Goal: Complete application form

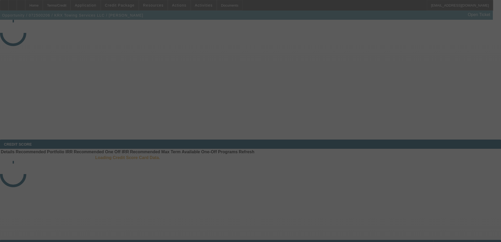
select select "4"
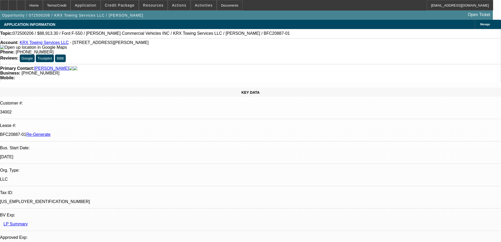
select select "0"
select select "2"
select select "0"
select select "6"
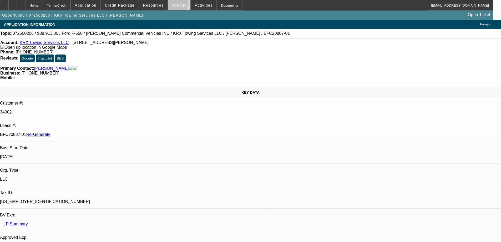
click at [169, 4] on span at bounding box center [179, 5] width 22 height 13
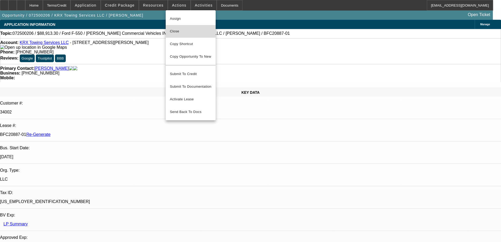
click at [179, 35] on button "Close" at bounding box center [191, 31] width 50 height 13
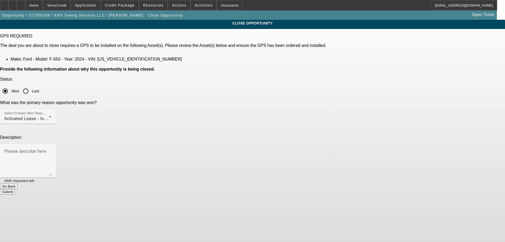
click at [15, 189] on button "Submit" at bounding box center [7, 192] width 15 height 6
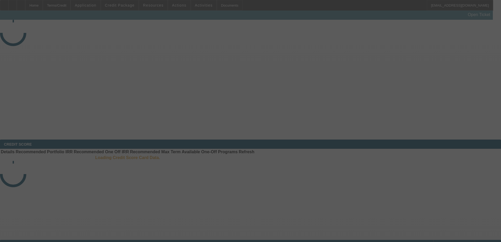
select select "4"
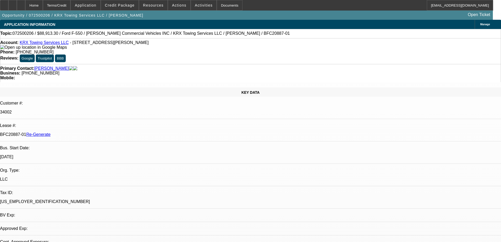
select select "0"
select select "2"
select select "0"
select select "6"
